Goal: Transaction & Acquisition: Purchase product/service

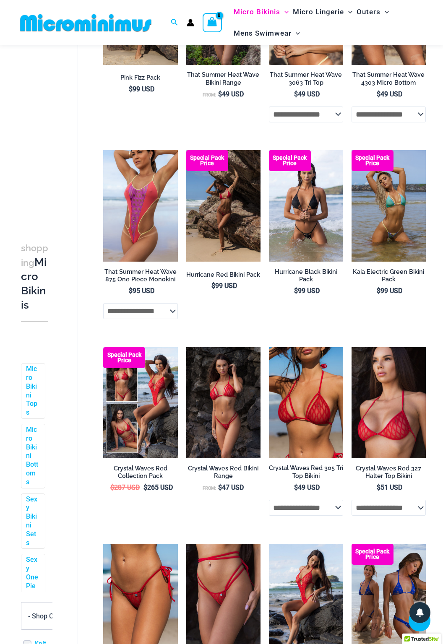
scroll to position [971, 0]
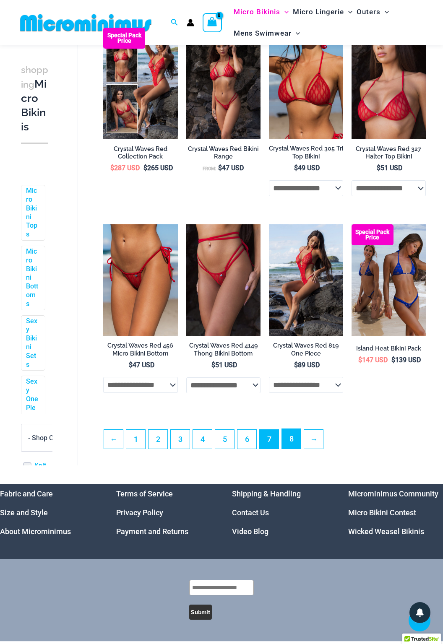
click at [290, 447] on link "8" at bounding box center [291, 439] width 19 height 20
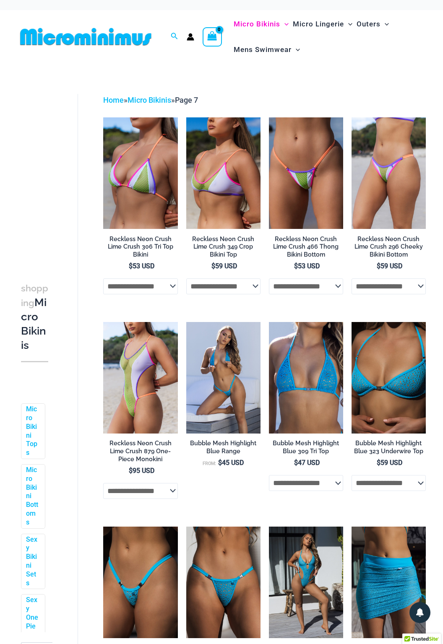
scroll to position [0, 0]
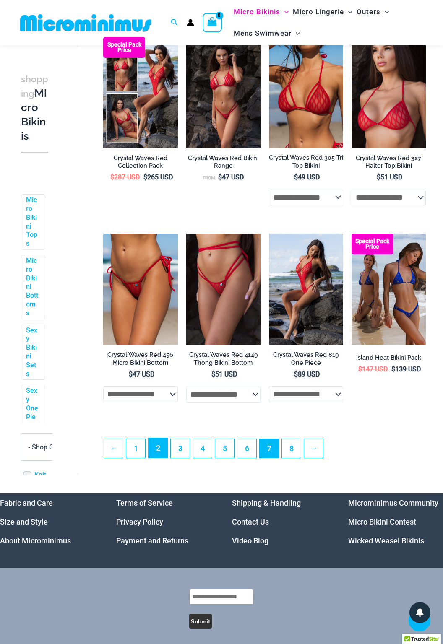
click at [157, 452] on link "2" at bounding box center [158, 448] width 19 height 20
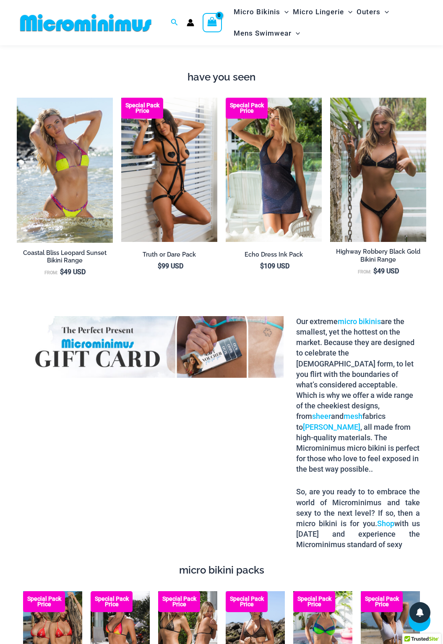
scroll to position [753, 0]
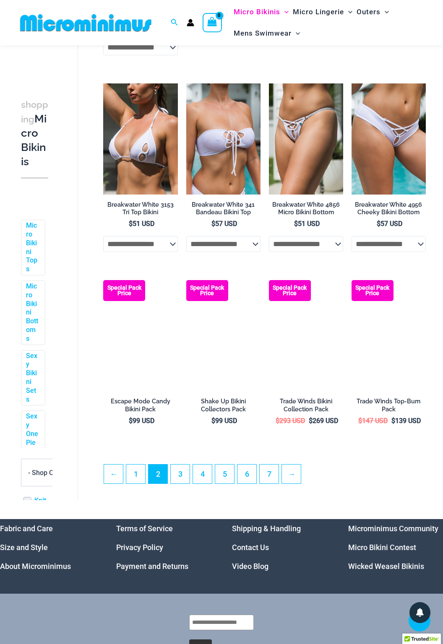
scroll to position [1276, 0]
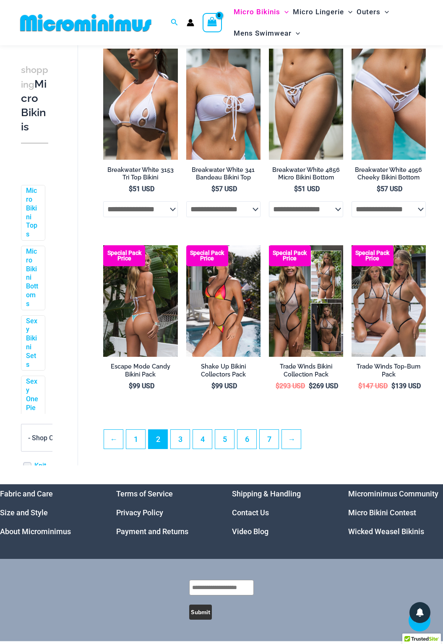
click at [138, 319] on img at bounding box center [140, 301] width 74 height 112
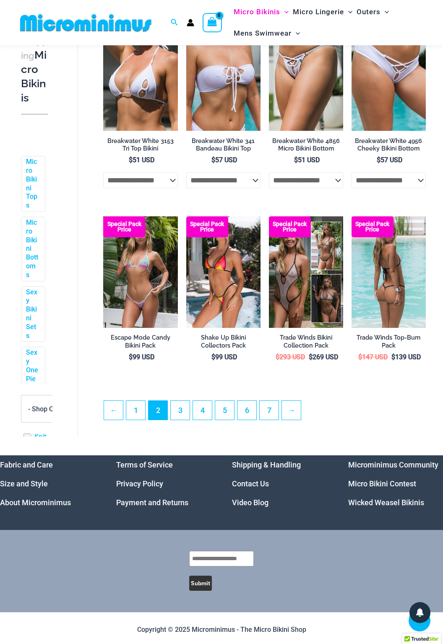
click at [381, 280] on img at bounding box center [389, 272] width 74 height 112
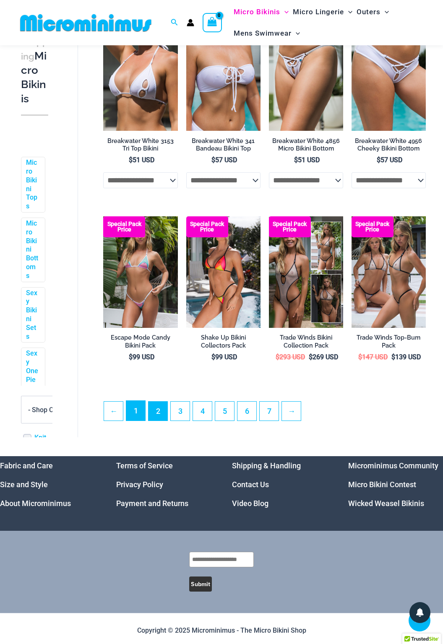
click at [136, 417] on link "1" at bounding box center [135, 411] width 19 height 20
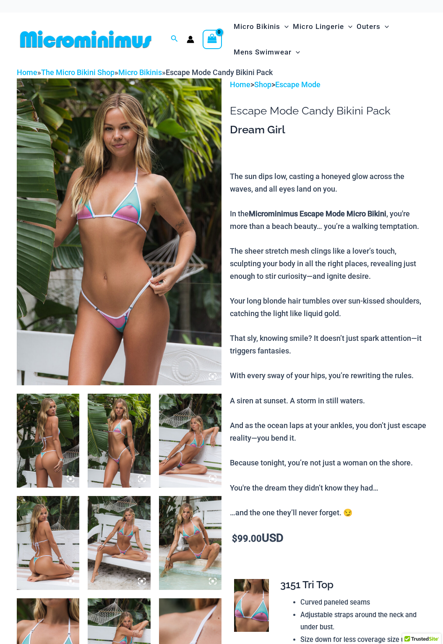
click at [52, 452] on img at bounding box center [48, 441] width 63 height 94
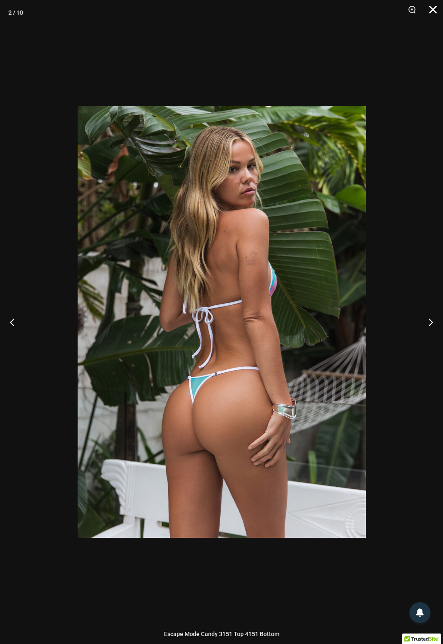
click at [430, 14] on button "Close" at bounding box center [430, 12] width 21 height 25
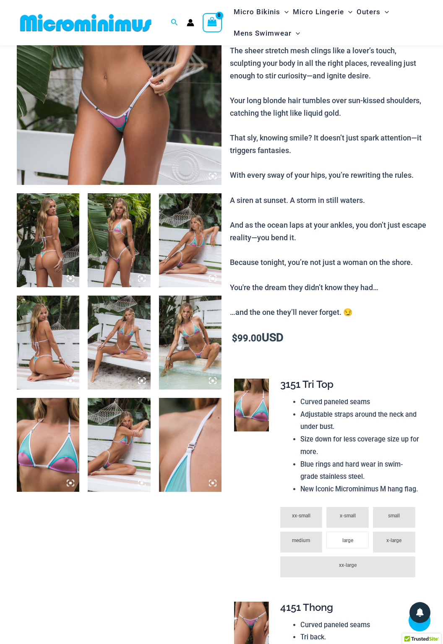
scroll to position [192, 0]
